Goal: Transaction & Acquisition: Book appointment/travel/reservation

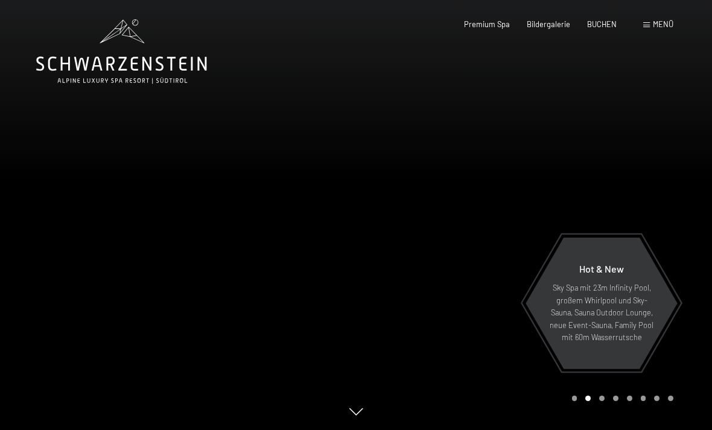
click at [646, 25] on span at bounding box center [646, 24] width 7 height 5
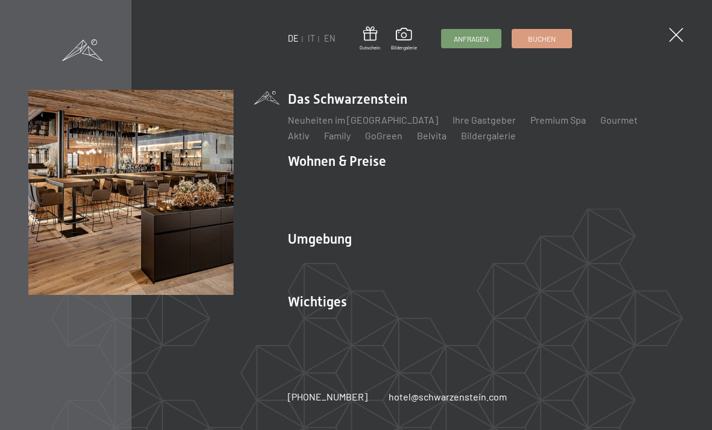
click at [312, 43] on link "IT" at bounding box center [311, 38] width 7 height 10
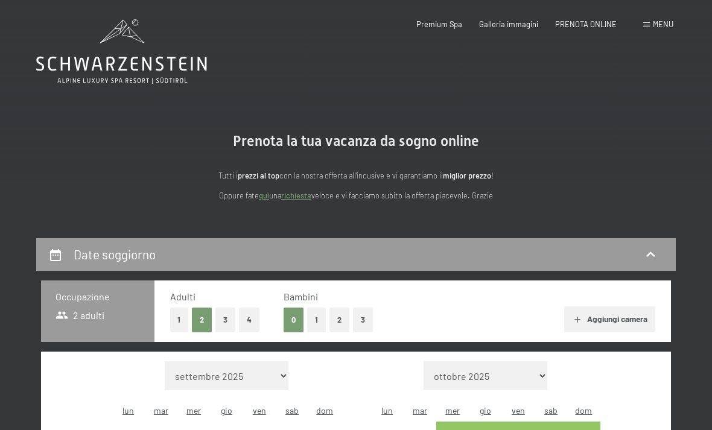
click at [365, 317] on button "3" at bounding box center [363, 320] width 20 height 25
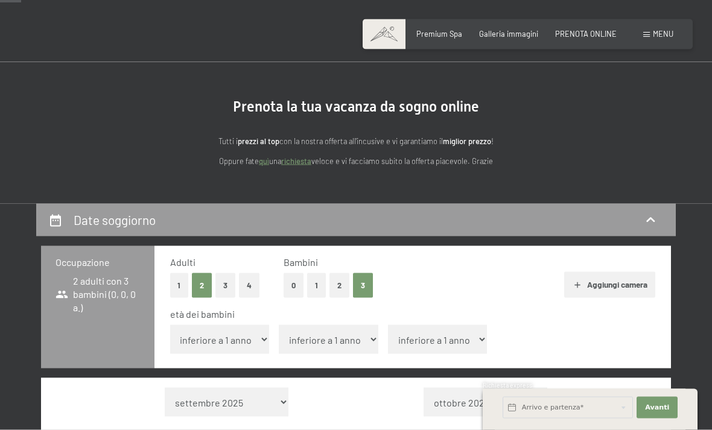
scroll to position [35, 0]
click at [237, 328] on select "inferiore a 1 anno 1 anno 2 anni 3 anni 4 anni 5 anni 6 anni 7 anni 8 anni 9 an…" at bounding box center [220, 338] width 100 height 29
select select "1"
click at [344, 329] on select "inferiore a 1 anno 1 anno 2 anni 3 anni 4 anni 5 anni 6 anni 7 anni 8 anni 9 an…" at bounding box center [329, 338] width 100 height 29
select select "4"
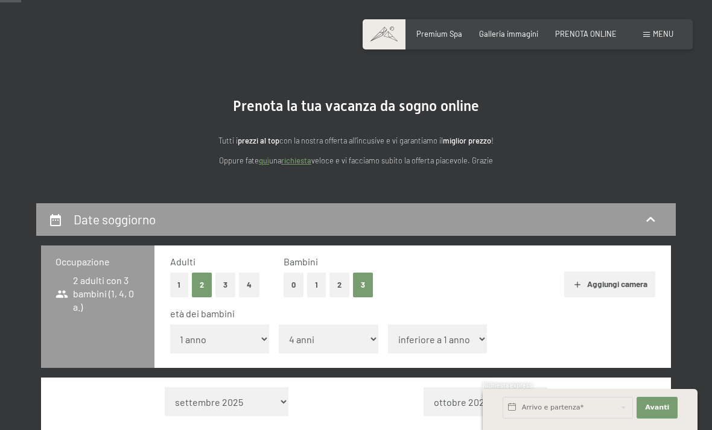
click at [430, 335] on select "inferiore a 1 anno 1 anno 2 anni 3 anni 4 anni 5 anni 6 anni 7 anni 8 anni 9 an…" at bounding box center [438, 338] width 100 height 29
select select "7"
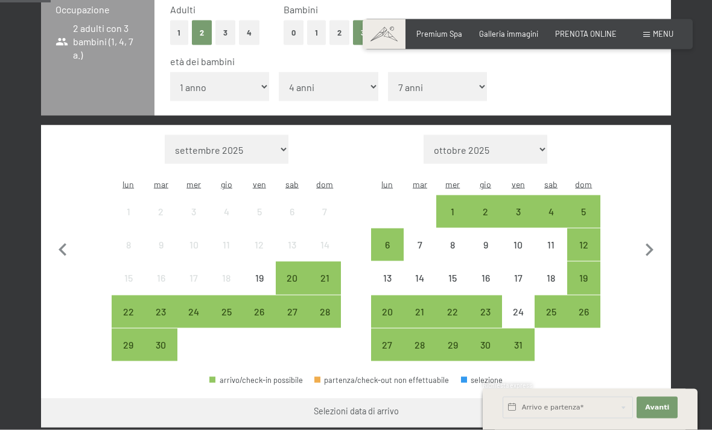
scroll to position [282, 0]
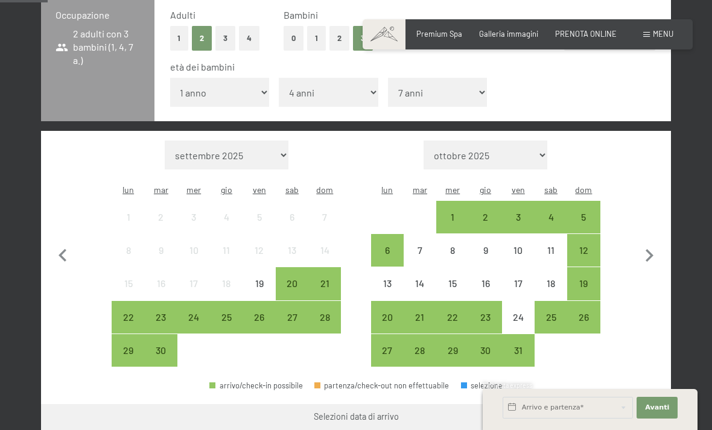
click at [642, 243] on icon "button" at bounding box center [648, 255] width 25 height 25
select select "2025-10-01"
select select "2025-11-01"
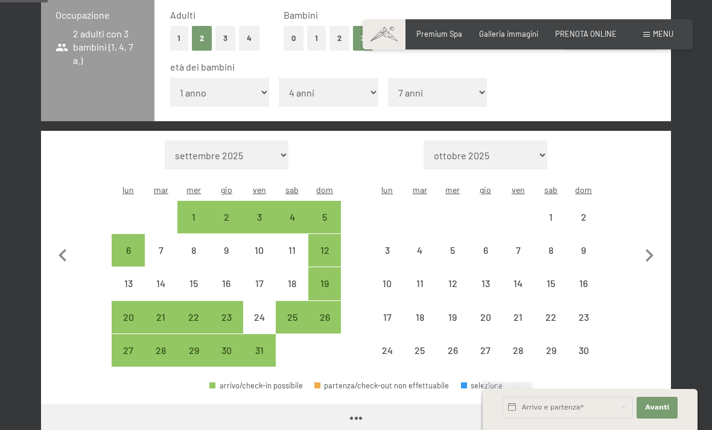
select select "2025-10-01"
select select "2025-11-01"
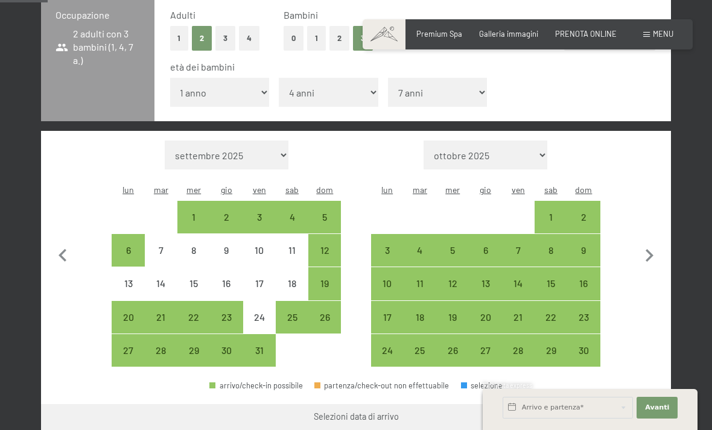
click at [387, 346] on div "24" at bounding box center [387, 361] width 30 height 30
select select "2025-10-01"
select select "2025-11-01"
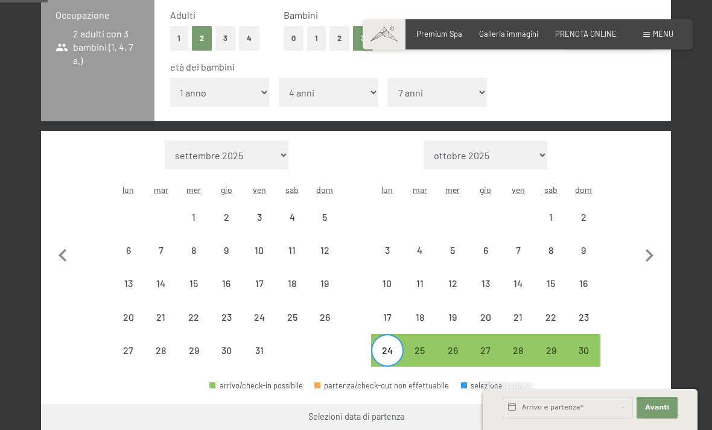
click at [582, 346] on div "30" at bounding box center [583, 361] width 30 height 30
select select "2025-10-01"
select select "2025-11-01"
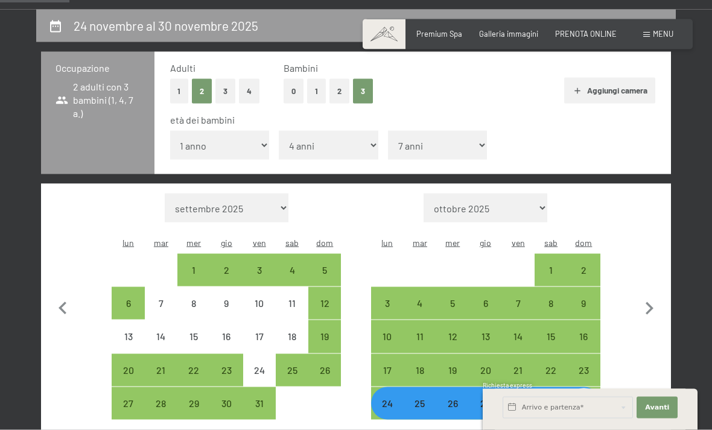
scroll to position [229, 0]
click at [125, 398] on div "27" at bounding box center [128, 413] width 30 height 30
select select "2025-10-01"
select select "2025-11-01"
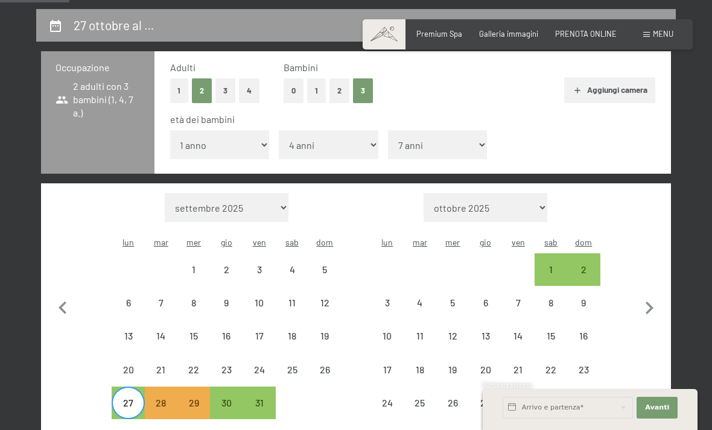
click at [600, 253] on div "2" at bounding box center [583, 269] width 33 height 33
select select "2025-10-01"
select select "2025-11-01"
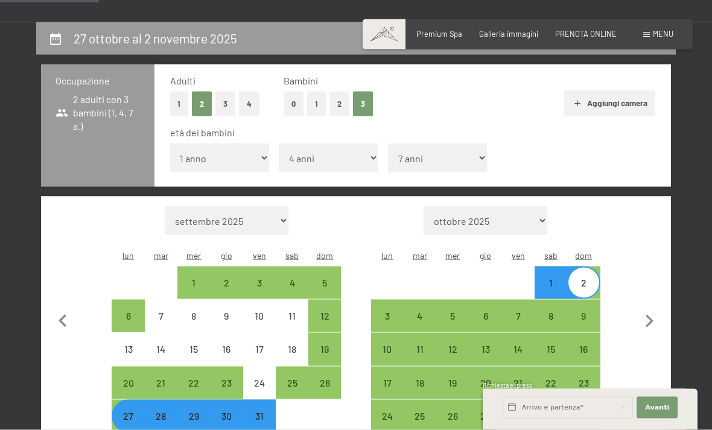
scroll to position [220, 0]
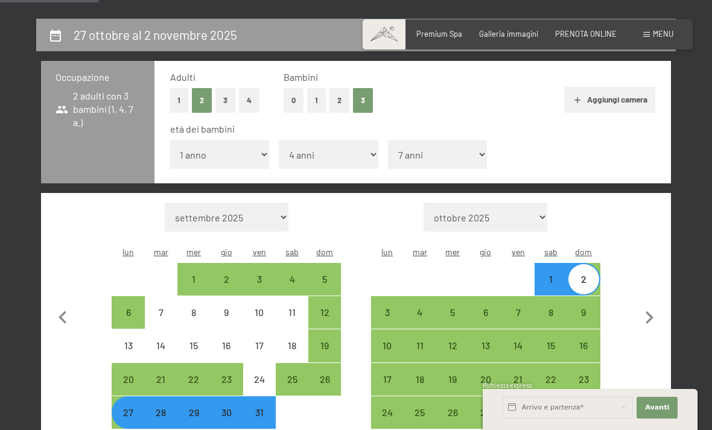
click at [222, 408] on div "30" at bounding box center [226, 423] width 30 height 30
select select "2025-10-01"
select select "2025-11-01"
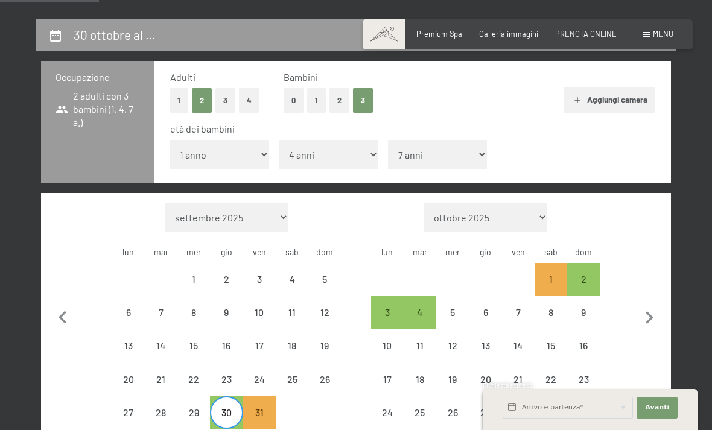
click at [582, 274] on div "2" at bounding box center [583, 289] width 30 height 30
select select "2025-10-01"
select select "2025-11-01"
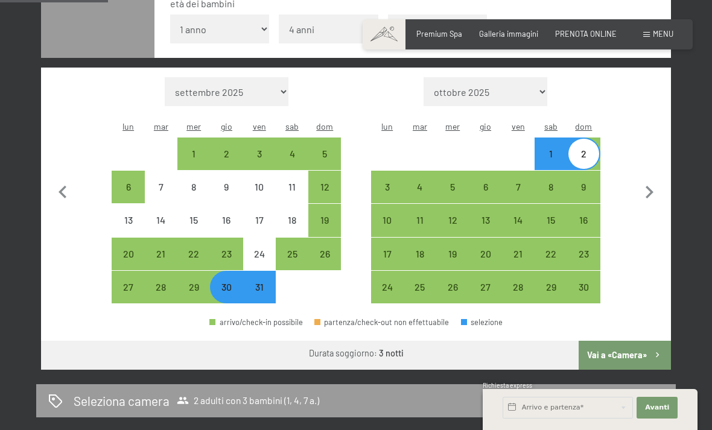
scroll to position [339, 0]
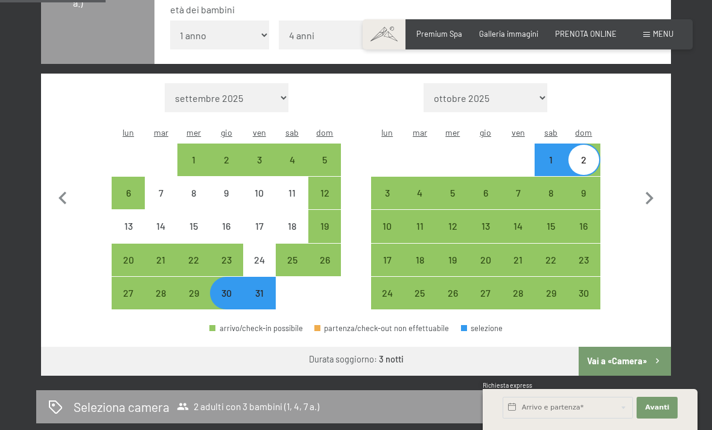
click at [515, 188] on div "7" at bounding box center [518, 203] width 30 height 30
select select "2025-10-01"
select select "2025-11-01"
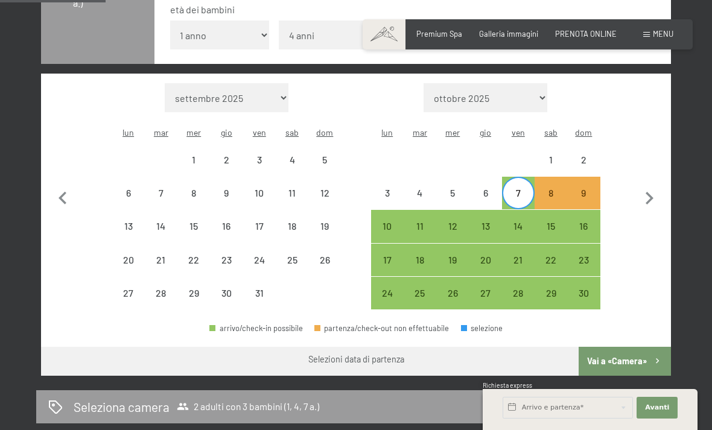
click at [582, 188] on div "9" at bounding box center [583, 203] width 30 height 30
select select "2025-10-01"
select select "2025-11-01"
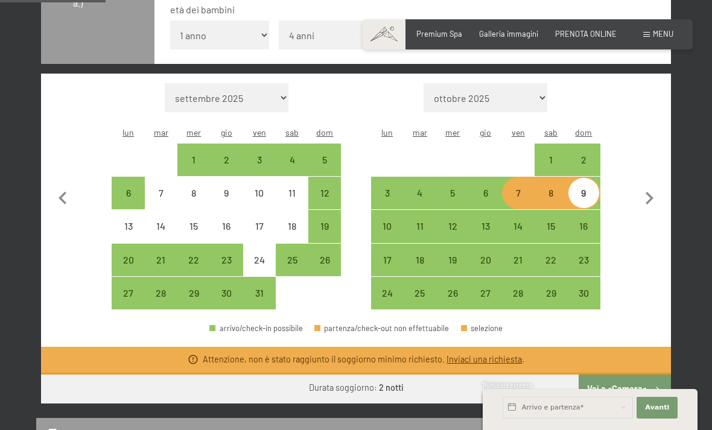
click at [489, 188] on div "6" at bounding box center [485, 203] width 30 height 30
select select "2025-10-01"
select select "2025-11-01"
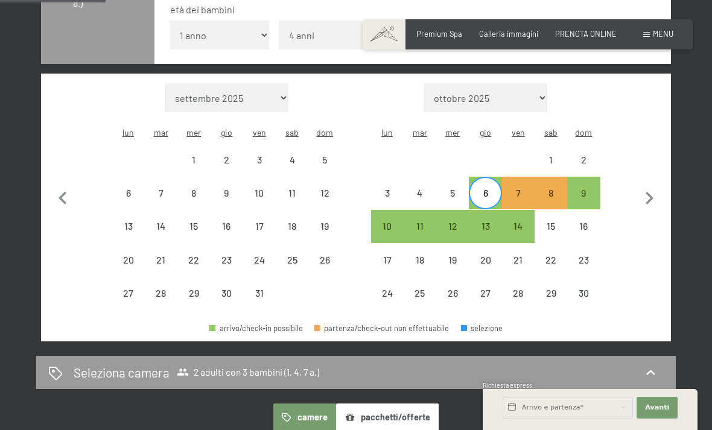
click at [577, 188] on div "9" at bounding box center [583, 203] width 30 height 30
select select "2025-10-01"
select select "2025-11-01"
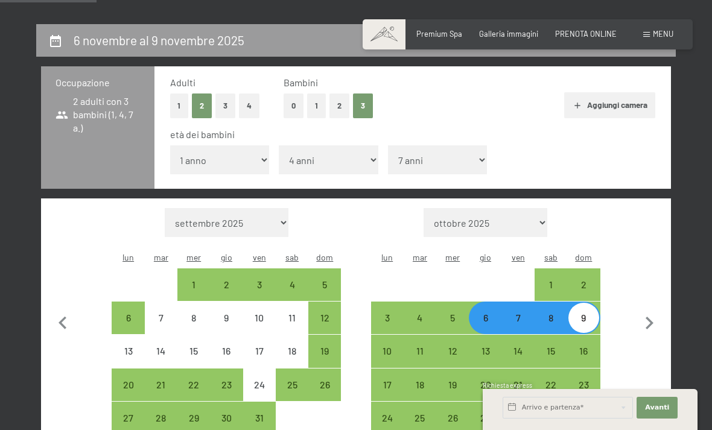
scroll to position [214, 0]
click at [487, 346] on div "13" at bounding box center [485, 361] width 30 height 30
select select "2025-10-01"
select select "2025-11-01"
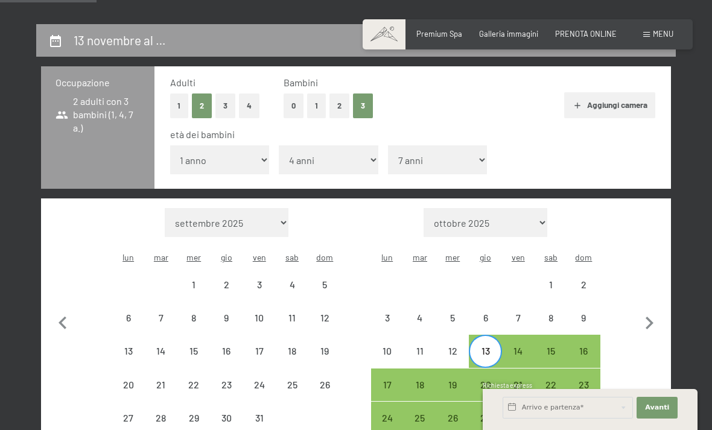
click at [580, 346] on div "16" at bounding box center [583, 361] width 30 height 30
select select "2025-10-01"
select select "2025-11-01"
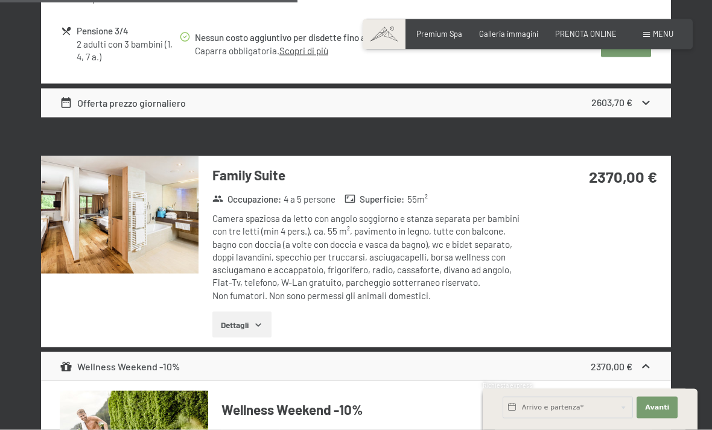
scroll to position [1242, 0]
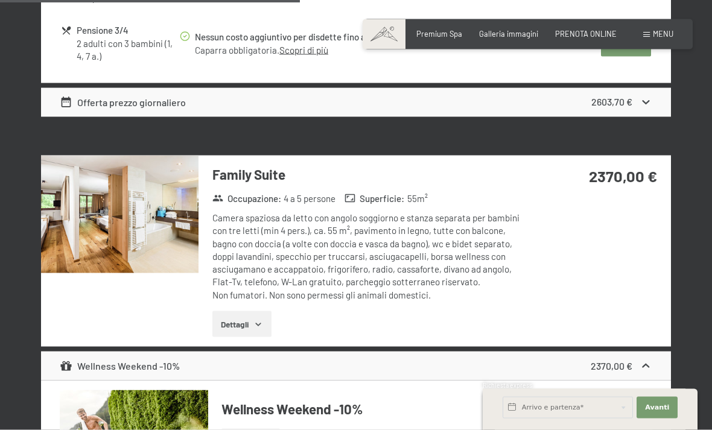
click at [596, 245] on div "Family Suite Occupazione : 4 a 5 persone Superficie : 55 m² Camera spaziosa da …" at bounding box center [356, 252] width 630 height 192
click at [624, 166] on strong "2370,00 €" at bounding box center [623, 175] width 68 height 19
click at [595, 419] on input "text" at bounding box center [567, 408] width 130 height 22
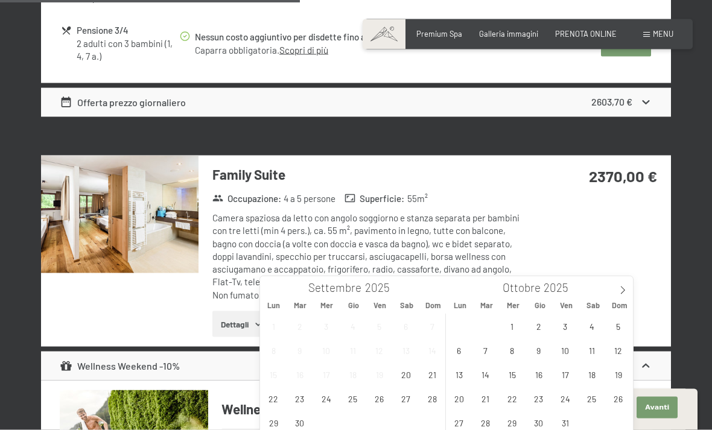
scroll to position [1243, 0]
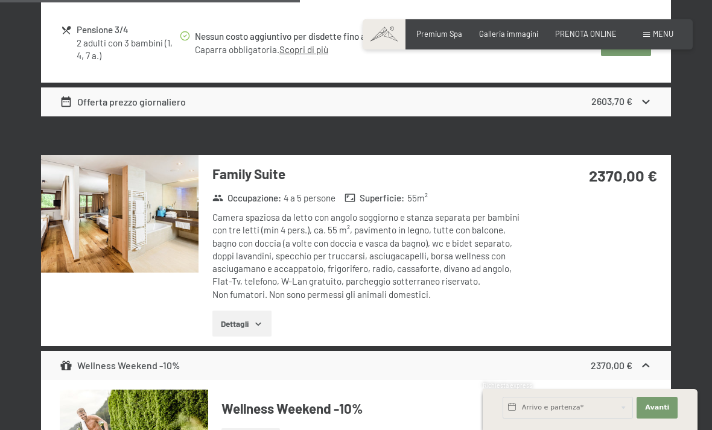
click at [654, 240] on div "Family Suite Occupazione : 4 a 5 persone Superficie : 55 m² Camera spaziosa da …" at bounding box center [356, 251] width 630 height 192
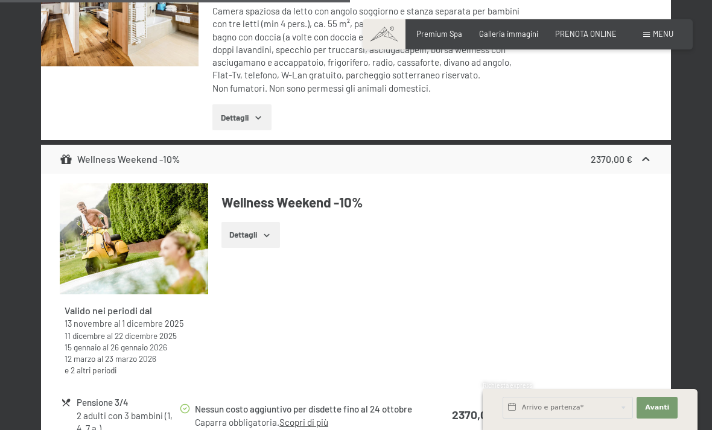
scroll to position [1450, 0]
click at [624, 402] on button "Seleziona" at bounding box center [626, 415] width 50 height 27
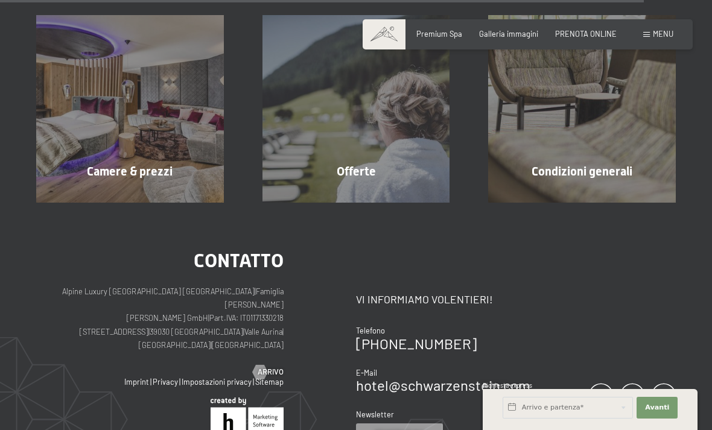
scroll to position [1172, 0]
